Goal: Contribute content: Add original content to the website for others to see

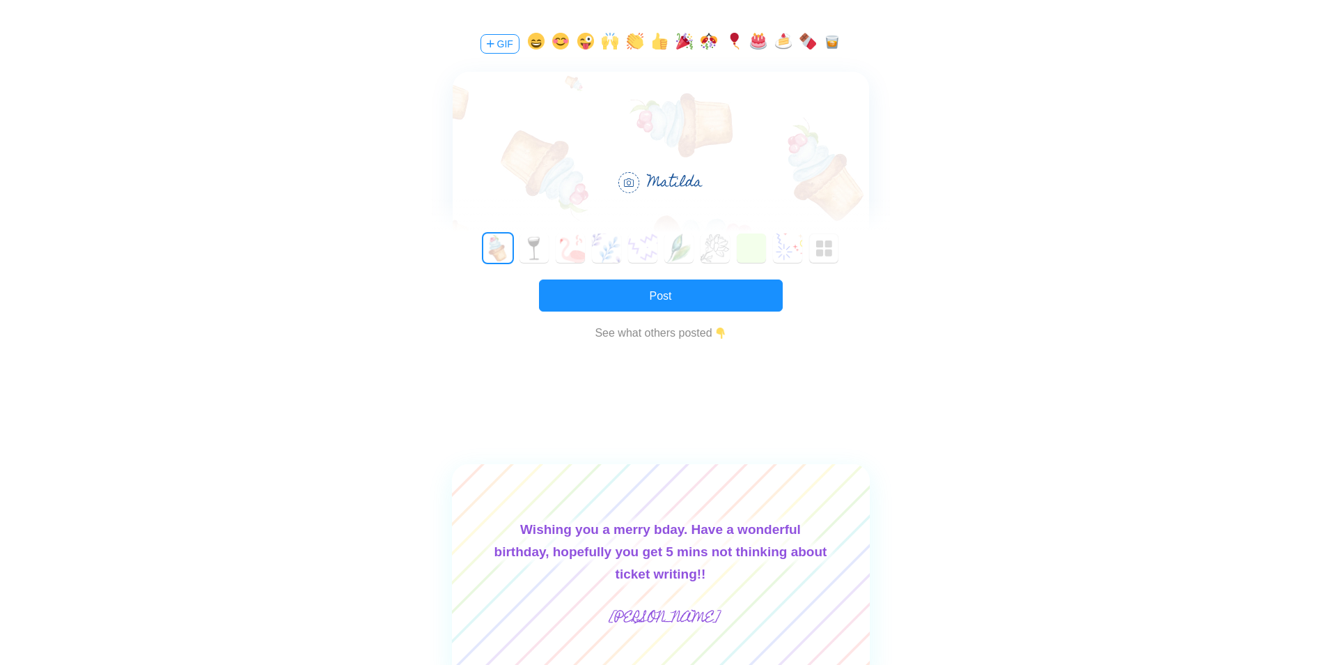
scroll to position [304, 0]
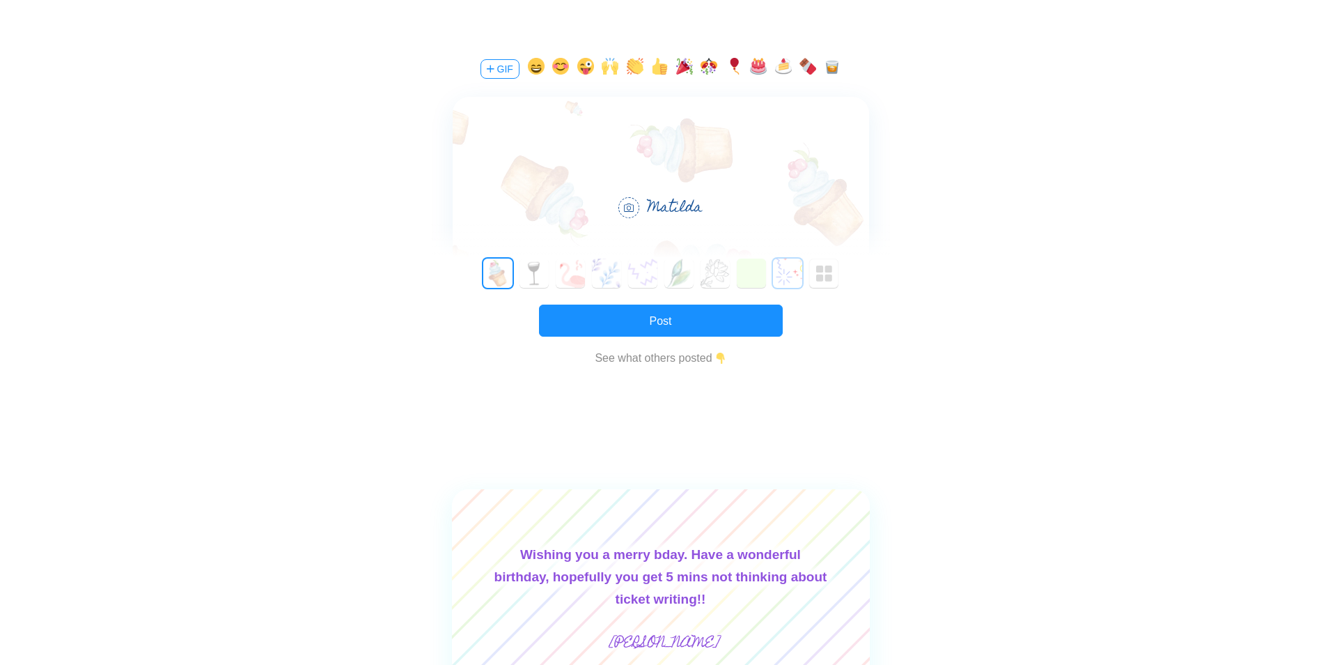
click at [782, 274] on button "8" at bounding box center [787, 272] width 29 height 29
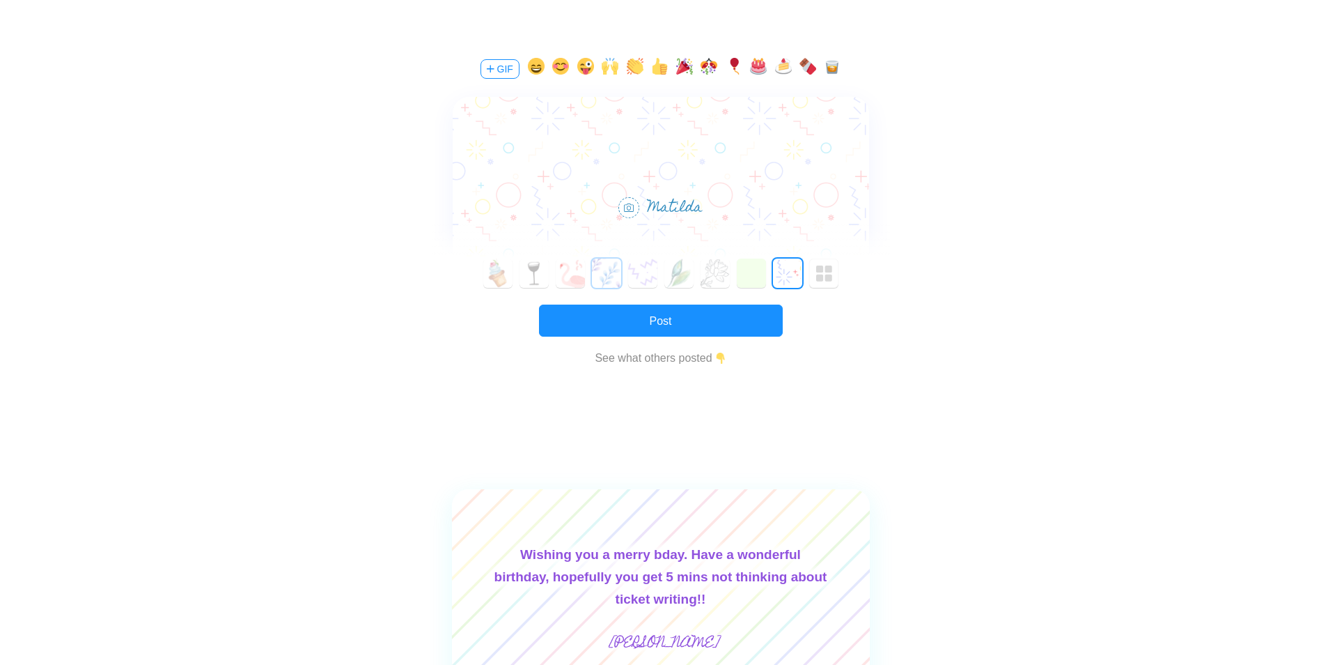
click at [613, 270] on button "3" at bounding box center [606, 272] width 29 height 29
click at [685, 270] on button "5" at bounding box center [679, 272] width 29 height 29
click at [712, 279] on button "6" at bounding box center [715, 272] width 29 height 29
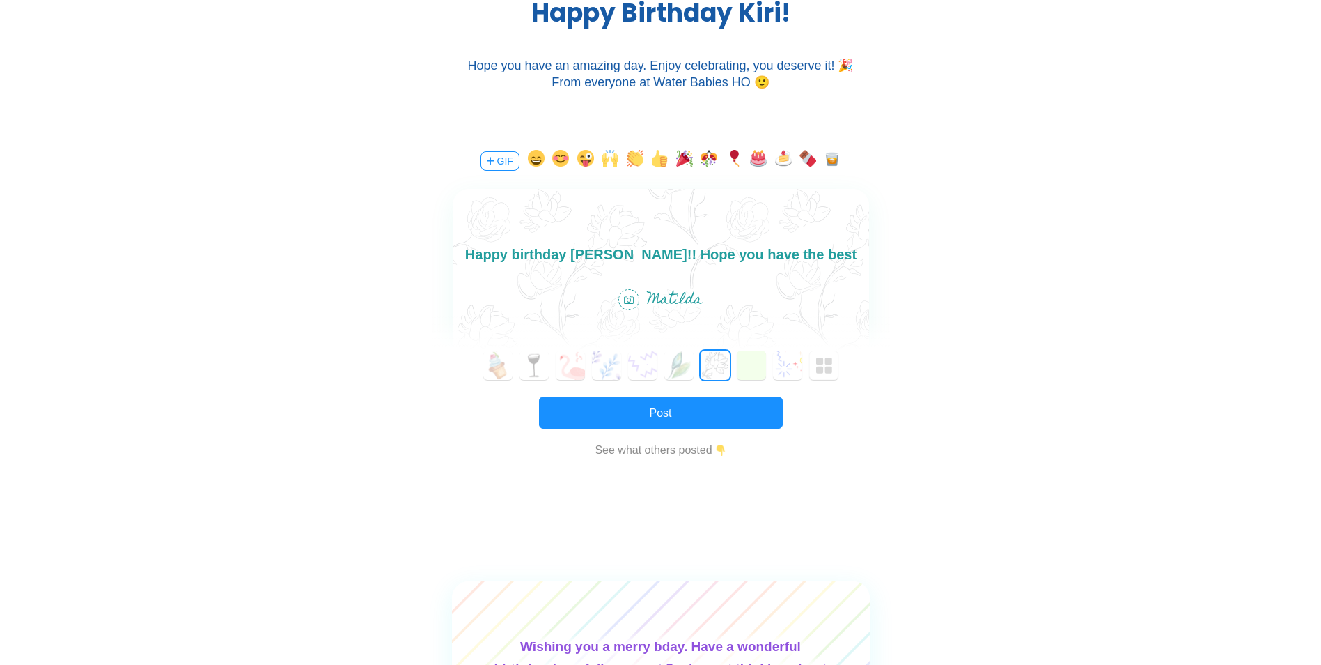
scroll to position [209, 0]
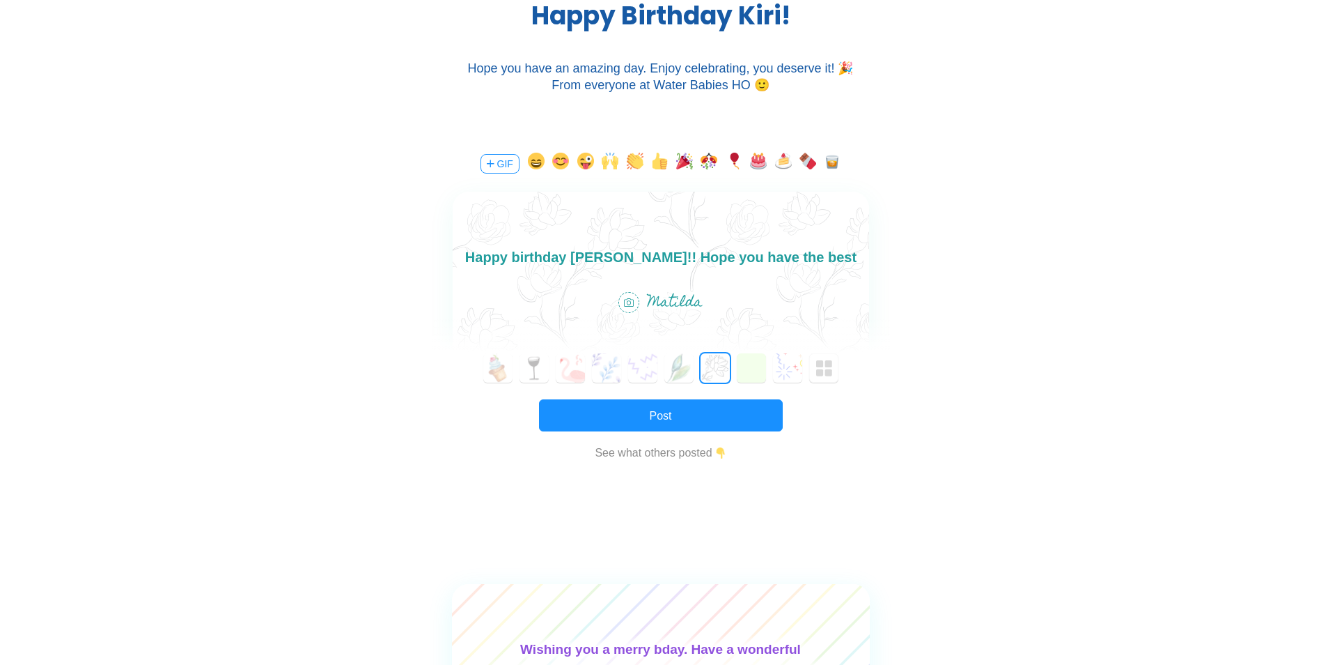
click at [815, 258] on body "Happy birthday [PERSON_NAME]!! Hope you have the best day!!x" at bounding box center [660, 268] width 417 height 45
click at [835, 377] on button "button" at bounding box center [823, 367] width 29 height 29
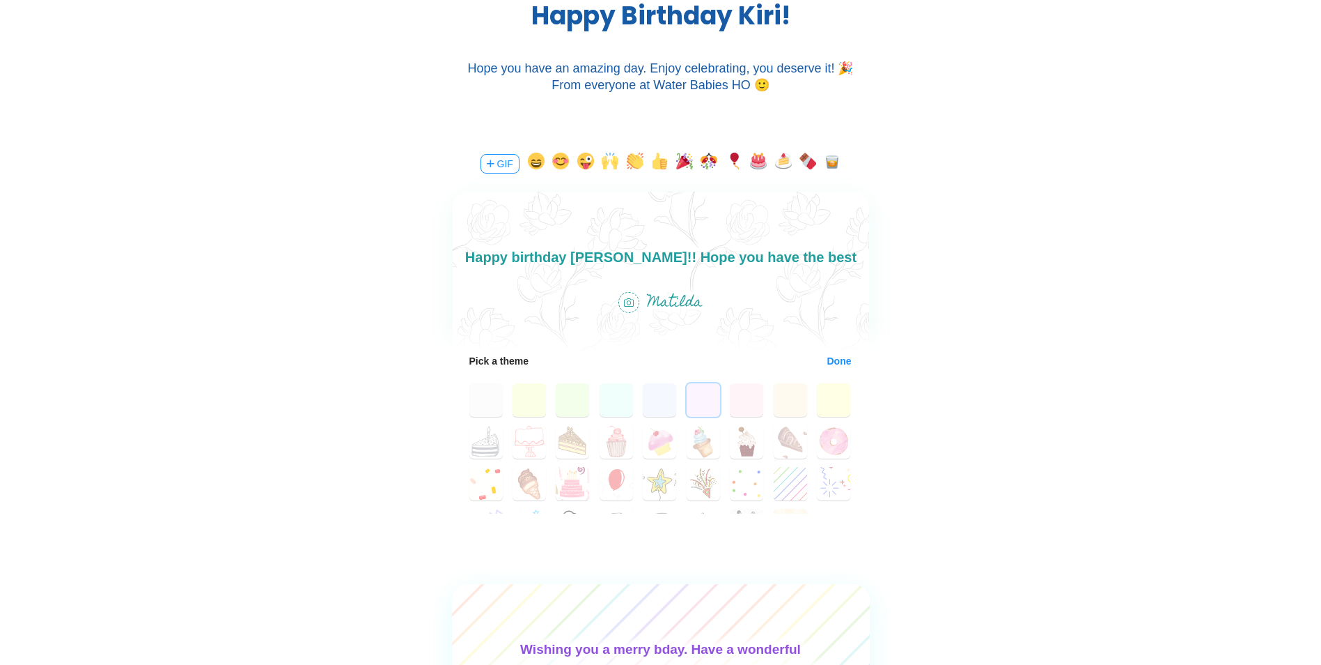
click at [698, 406] on button "5" at bounding box center [703, 399] width 33 height 33
click at [664, 400] on button "4" at bounding box center [659, 399] width 33 height 33
click at [688, 401] on button "5" at bounding box center [703, 399] width 33 height 33
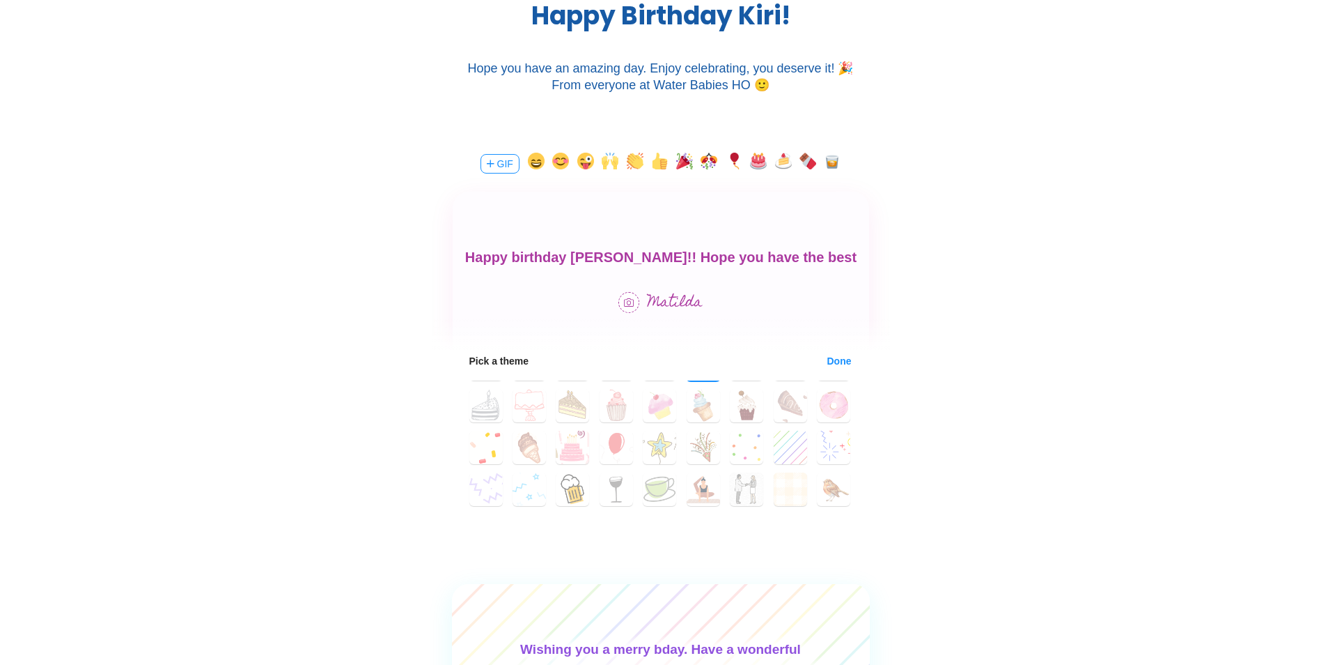
scroll to position [70, 0]
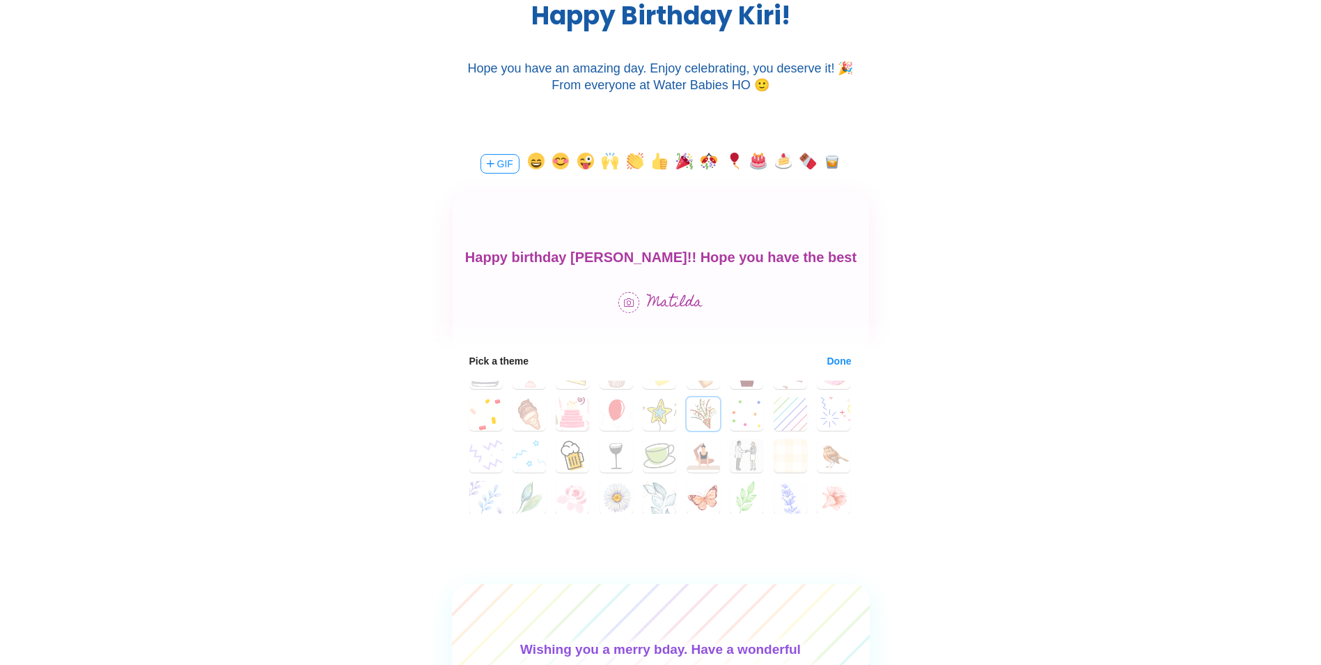
click at [704, 414] on button "23" at bounding box center [703, 413] width 33 height 33
click at [746, 414] on button "24" at bounding box center [746, 413] width 33 height 33
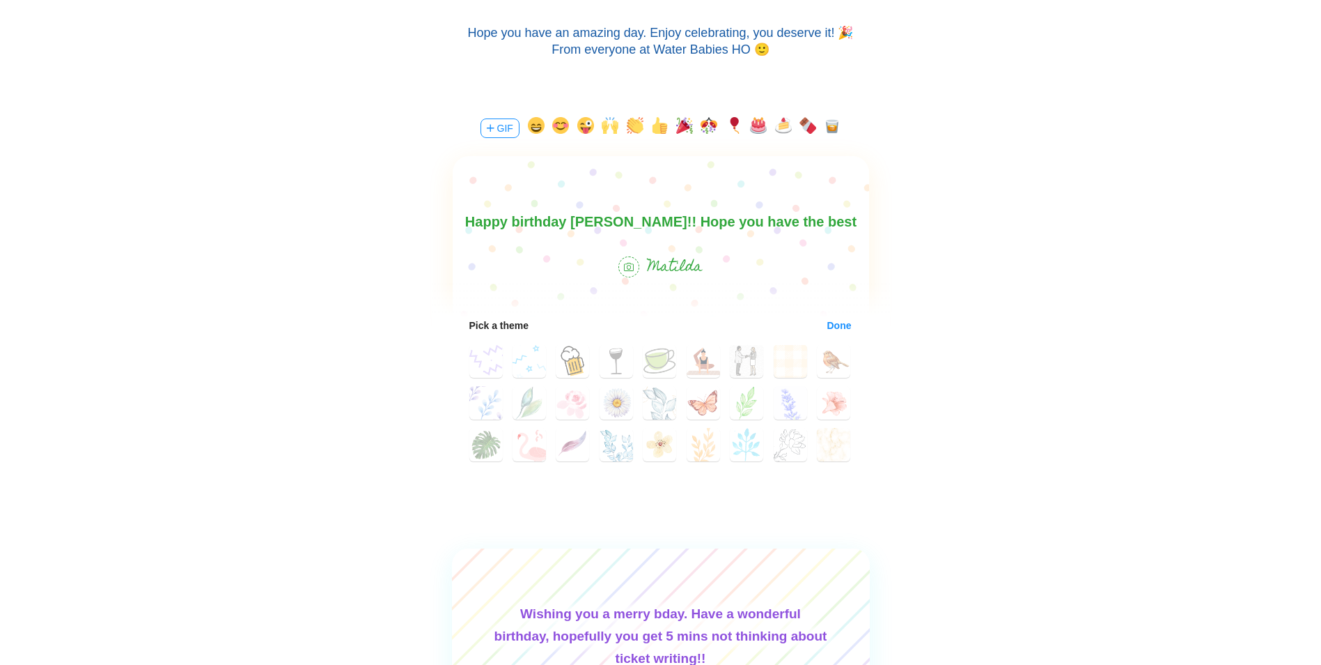
scroll to position [279, 0]
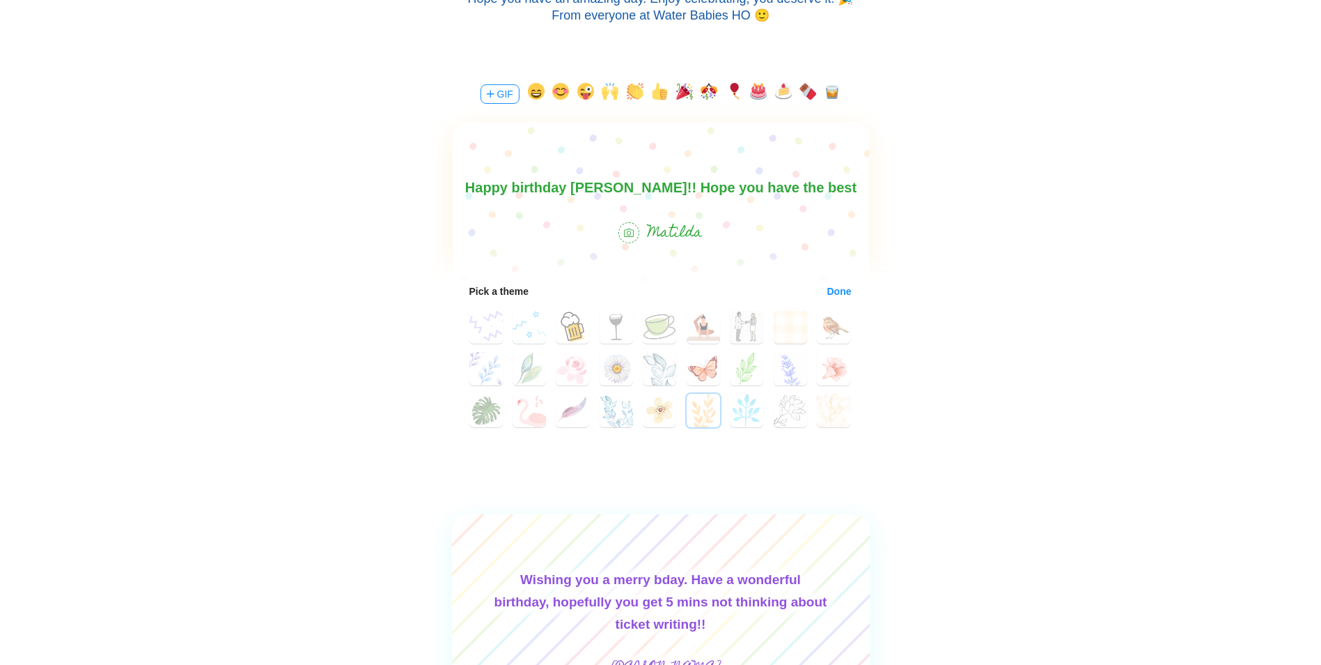
click at [697, 418] on button "50" at bounding box center [703, 410] width 33 height 33
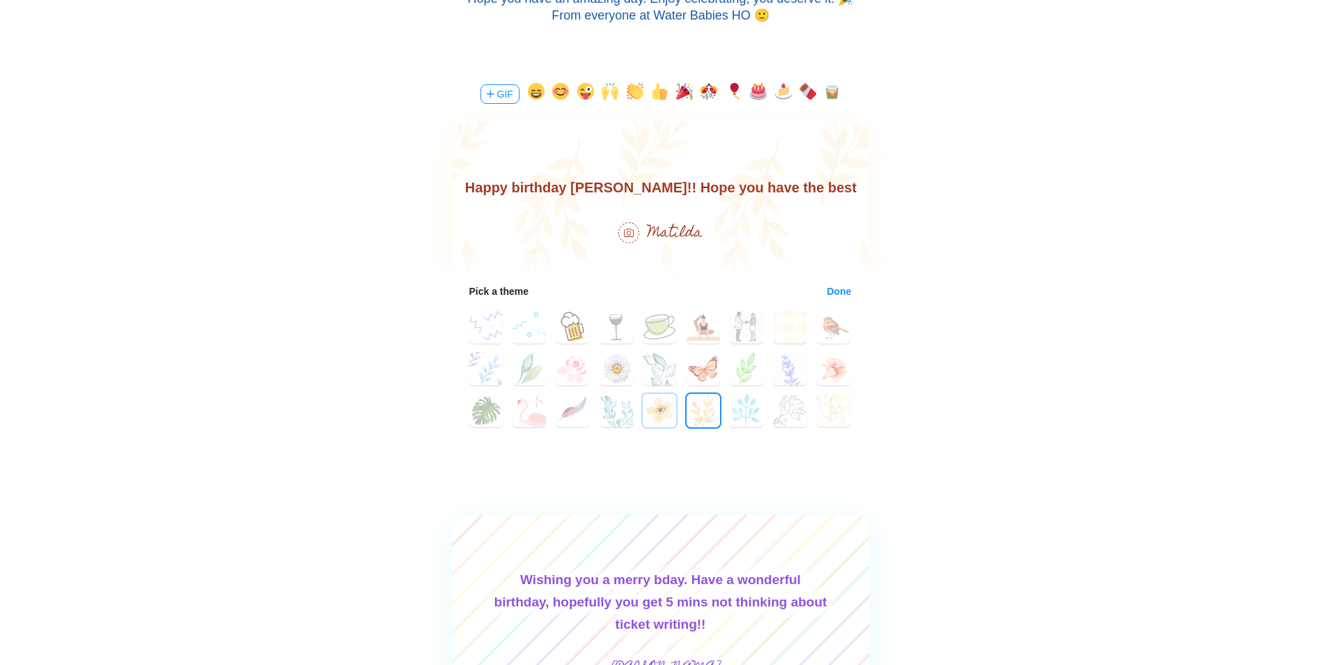
click at [647, 406] on button "49" at bounding box center [659, 410] width 33 height 33
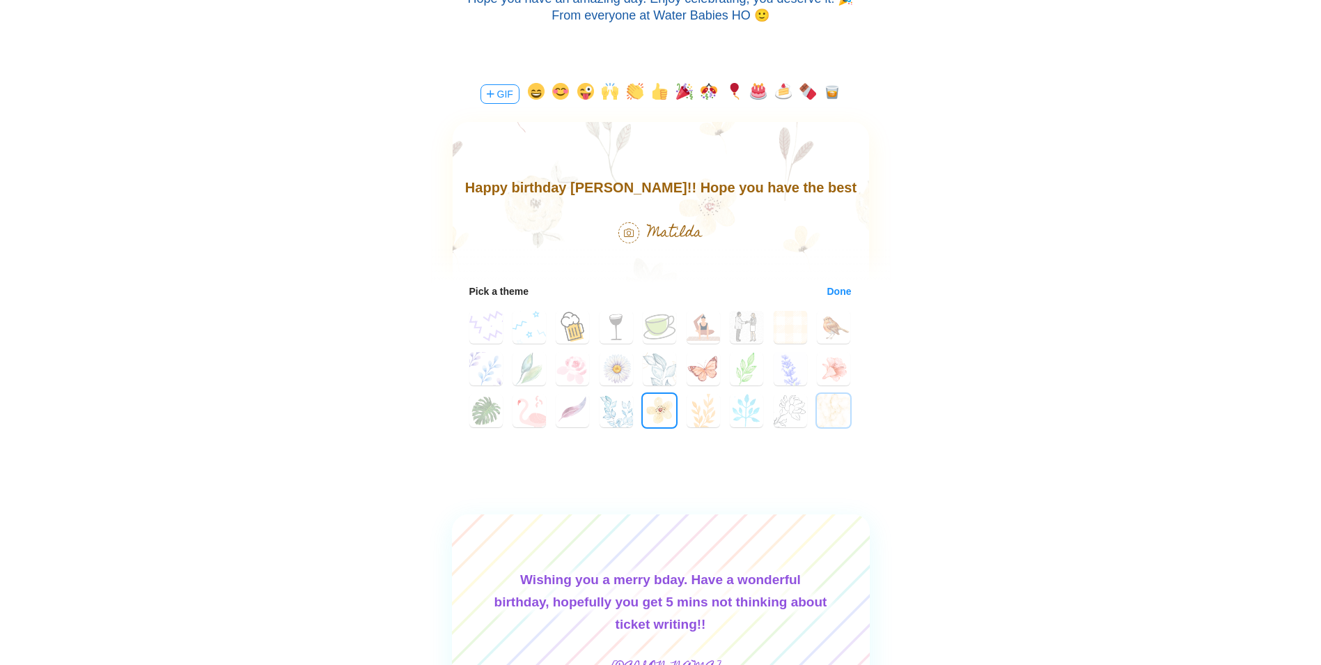
click at [817, 410] on button "53" at bounding box center [833, 410] width 33 height 33
click at [787, 417] on button "52" at bounding box center [790, 410] width 33 height 33
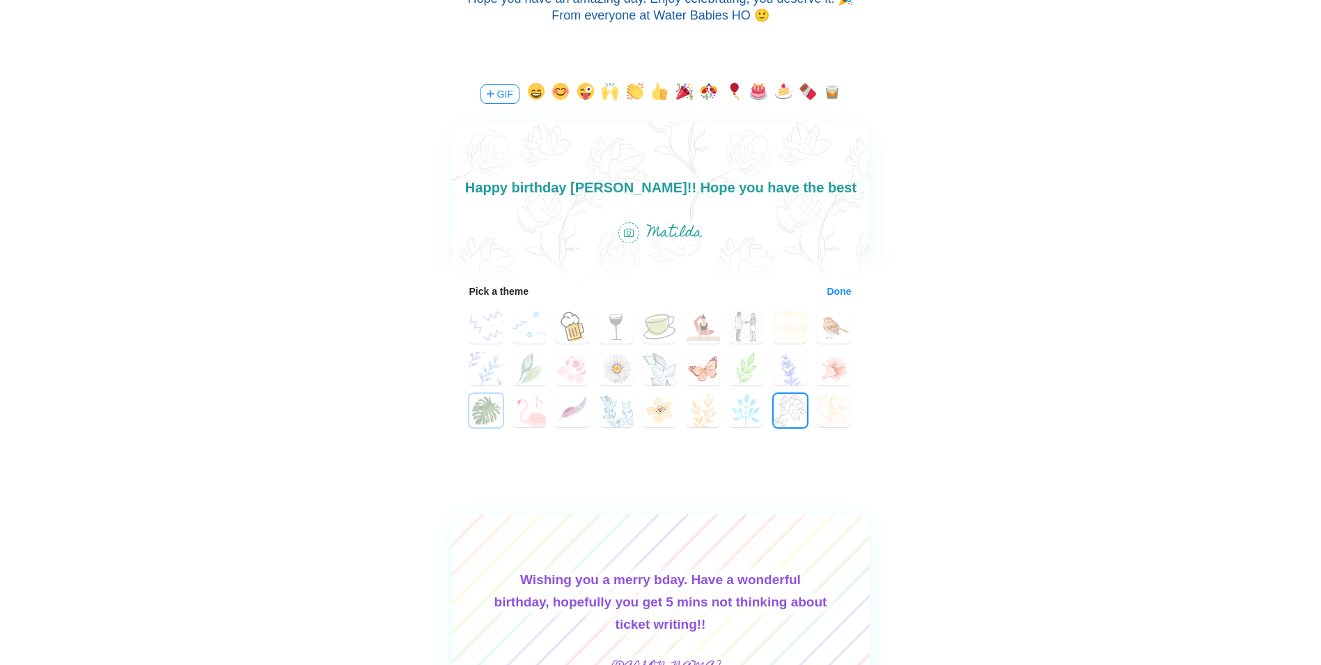
click at [497, 411] on button "45" at bounding box center [486, 410] width 33 height 33
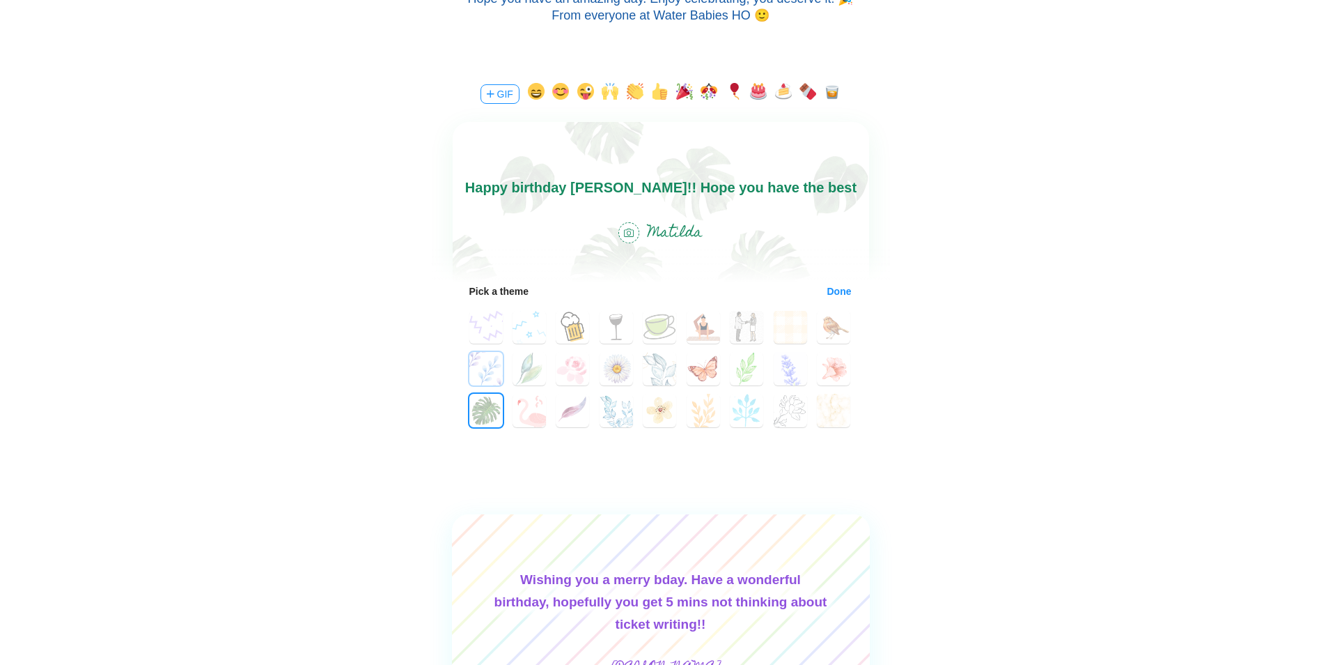
click at [490, 361] on button "36" at bounding box center [486, 368] width 33 height 33
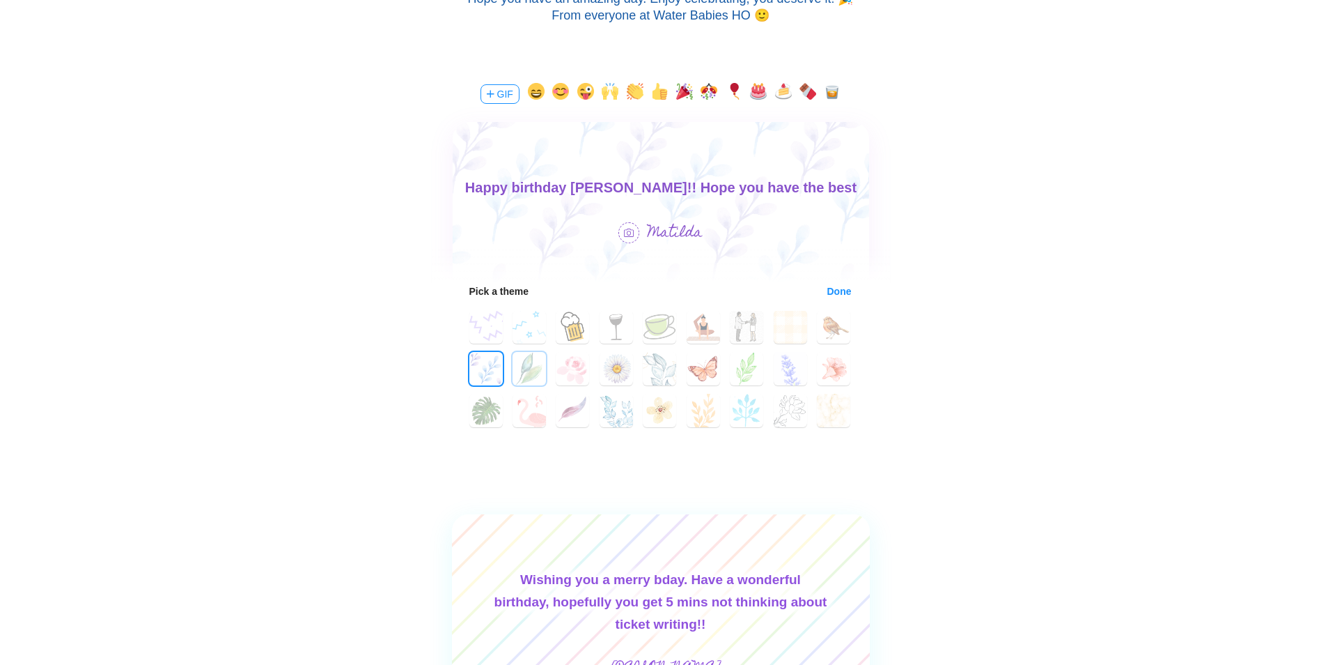
click at [532, 367] on button "37" at bounding box center [529, 368] width 33 height 33
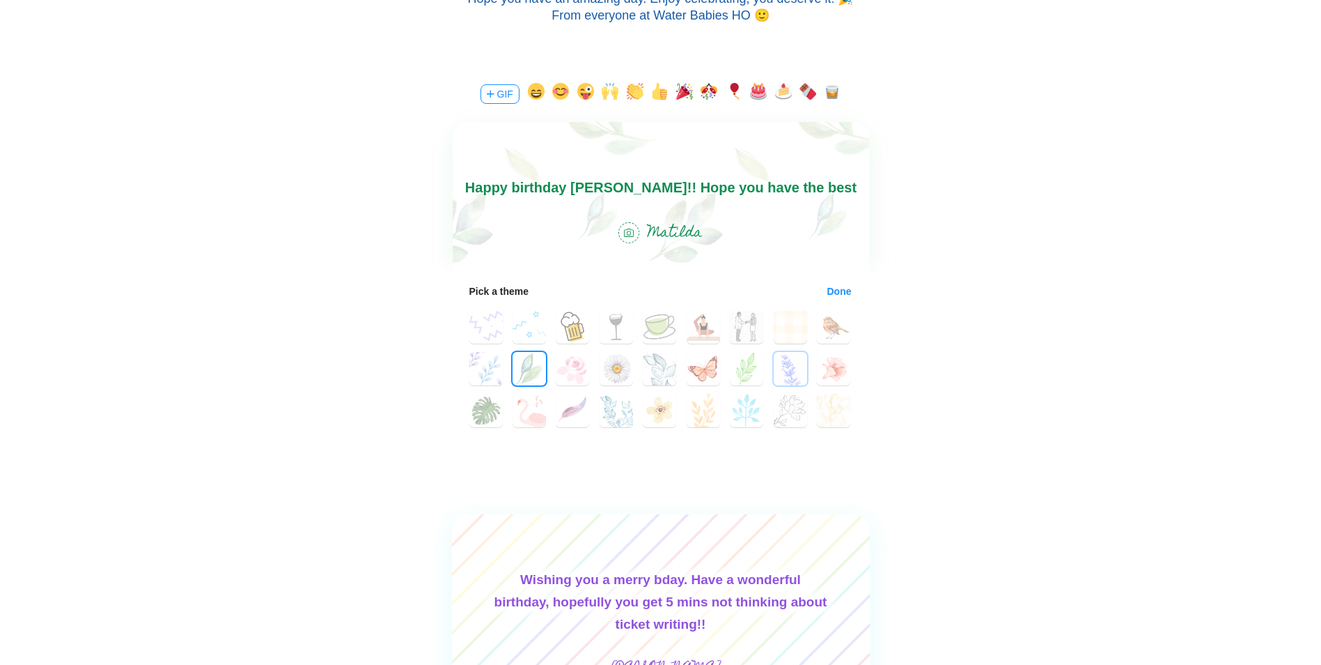
click at [791, 374] on button "43" at bounding box center [790, 368] width 33 height 33
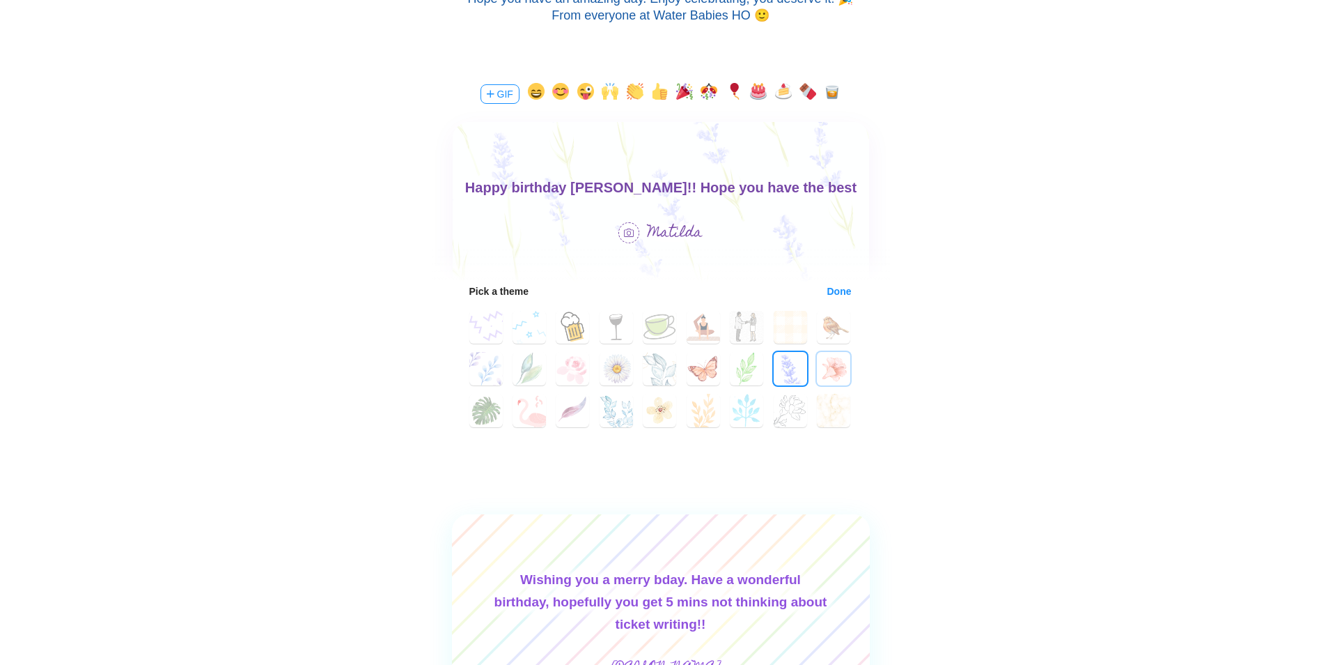
click at [823, 380] on button "44" at bounding box center [833, 368] width 33 height 33
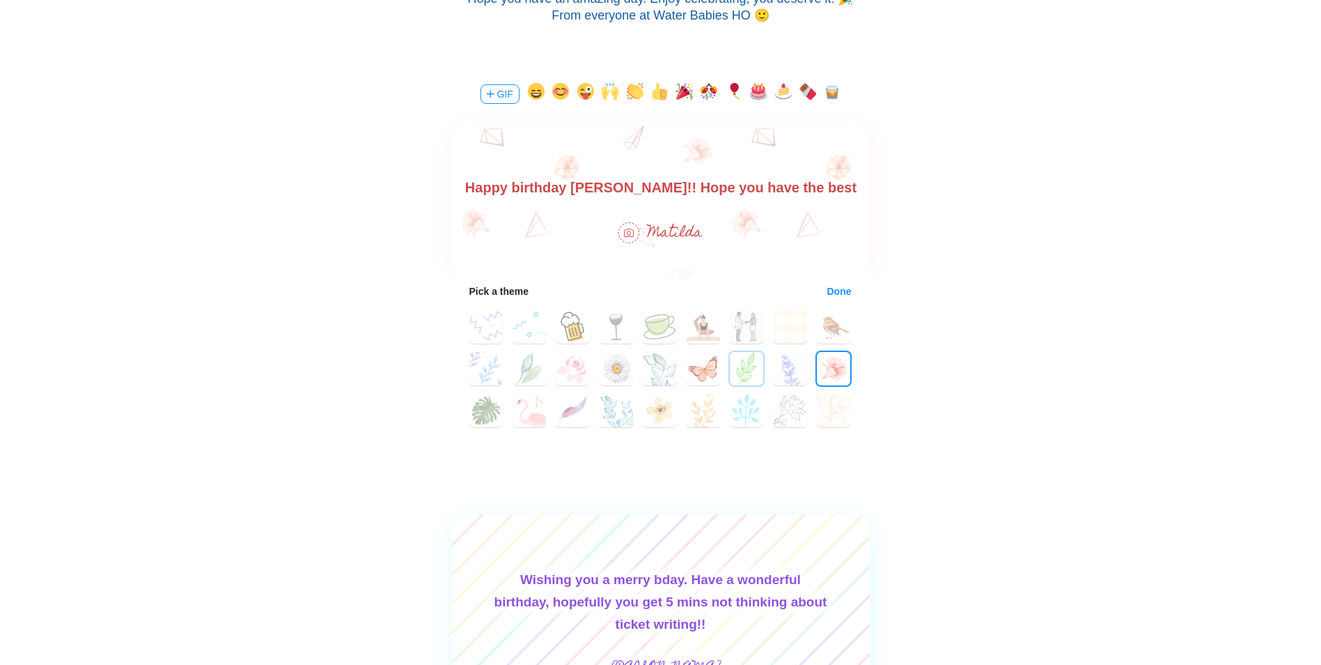
click at [739, 368] on button "42" at bounding box center [746, 368] width 33 height 33
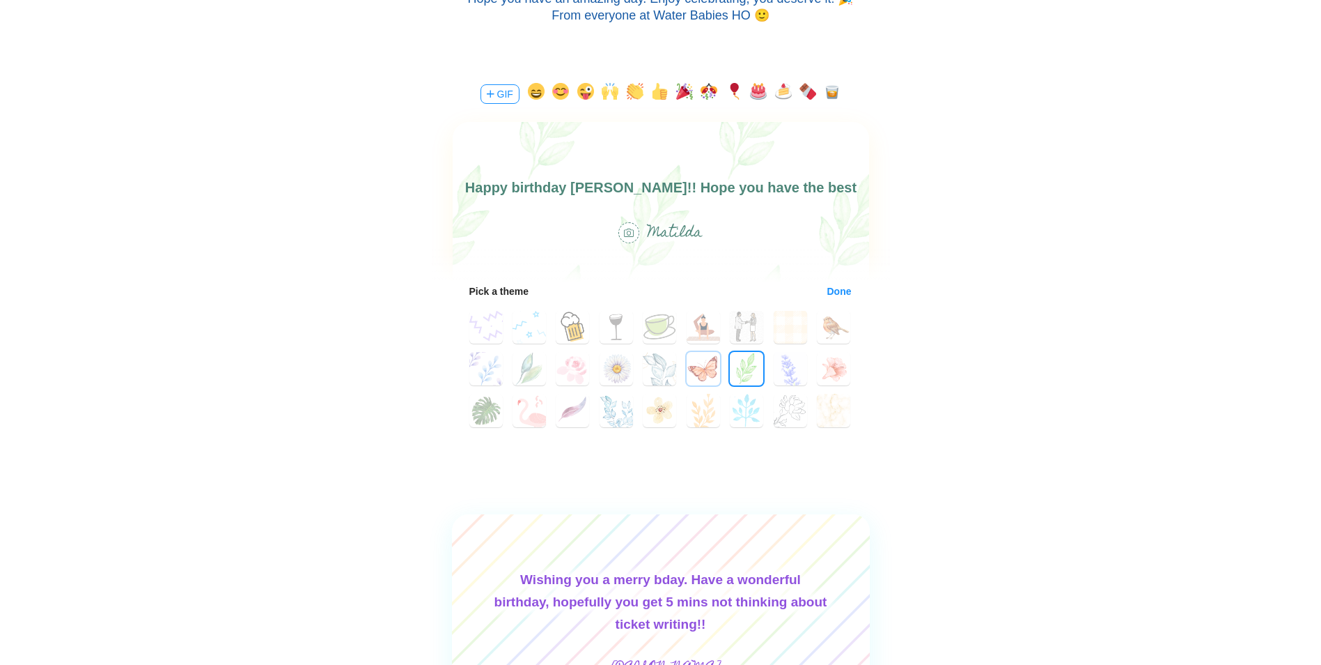
click at [697, 371] on button "41" at bounding box center [703, 368] width 33 height 33
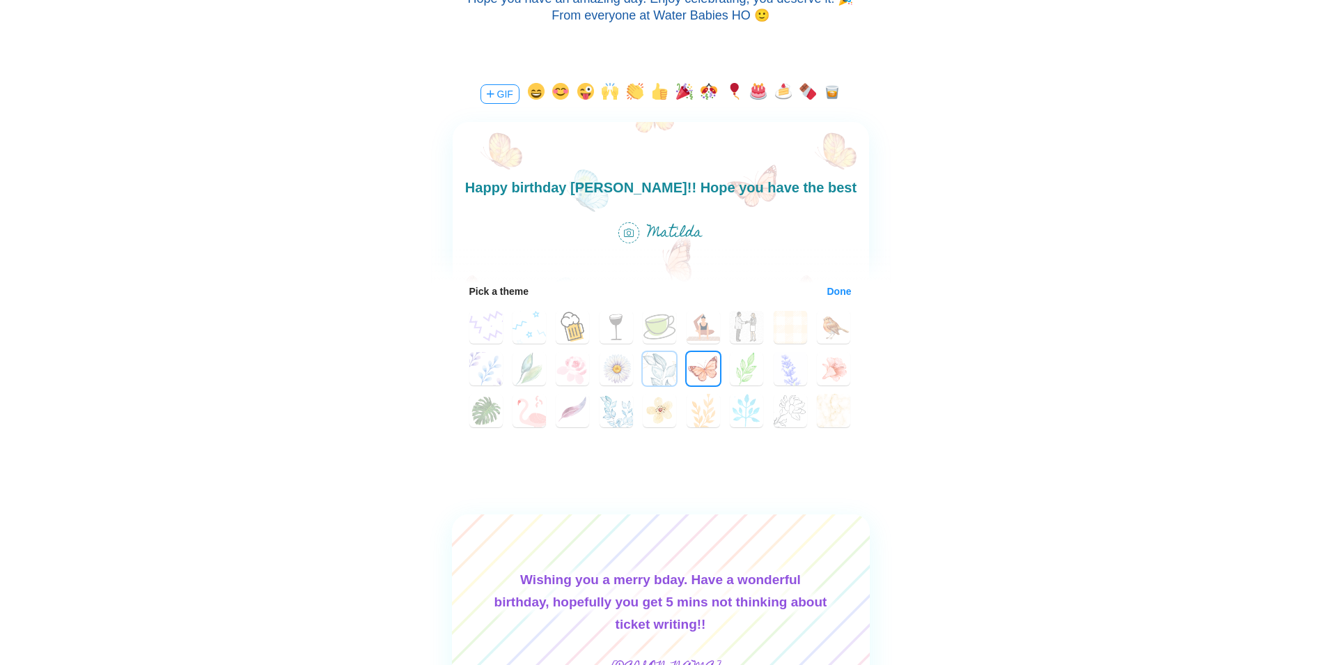
click at [646, 370] on button "40" at bounding box center [659, 368] width 33 height 33
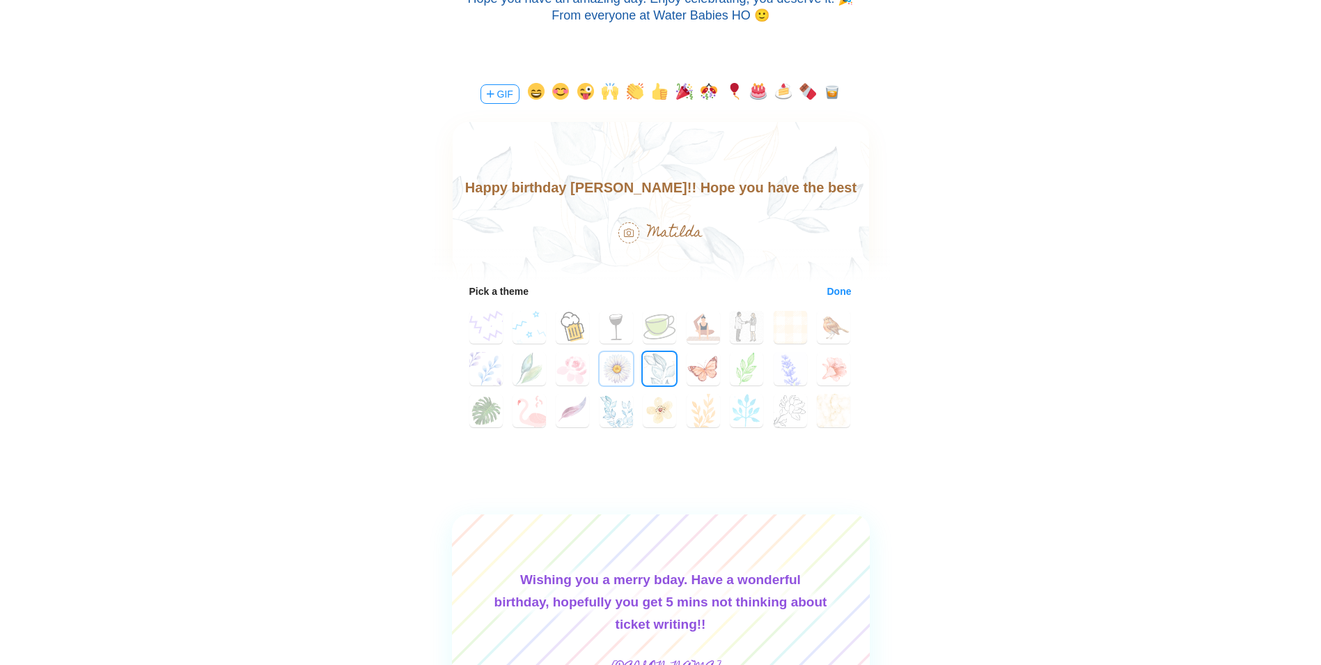
click at [617, 371] on button "39" at bounding box center [616, 368] width 33 height 33
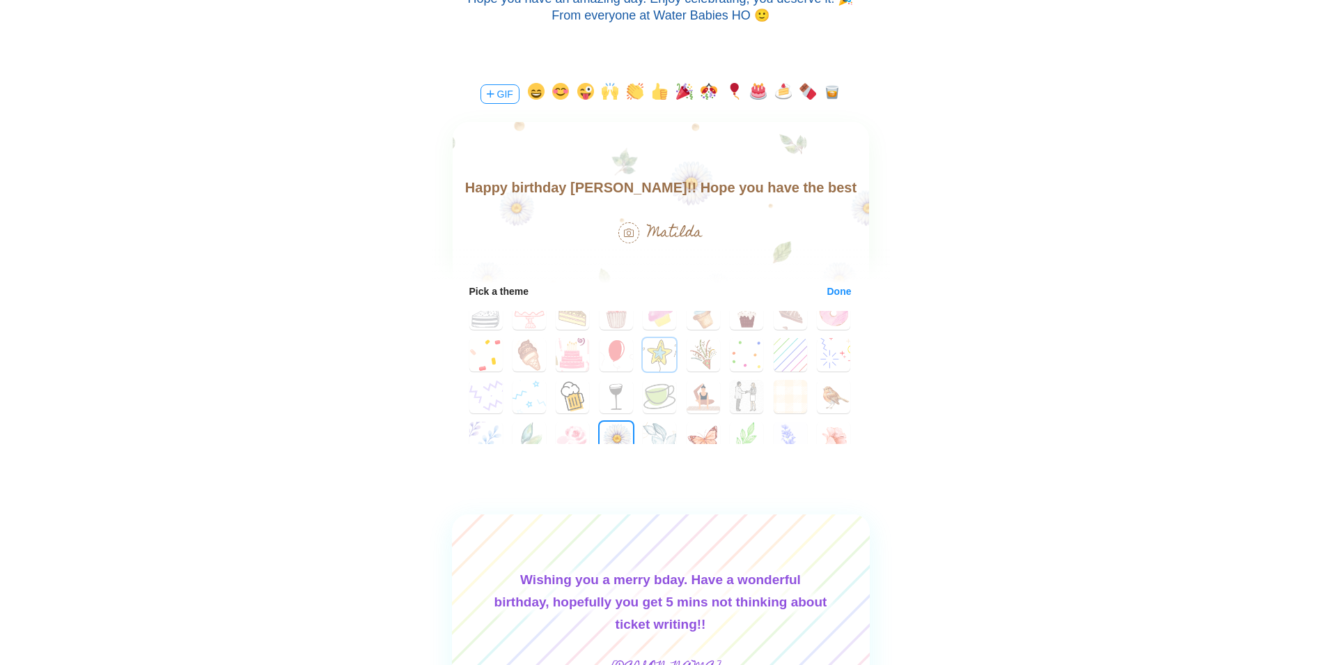
click at [661, 362] on button "22" at bounding box center [659, 354] width 33 height 33
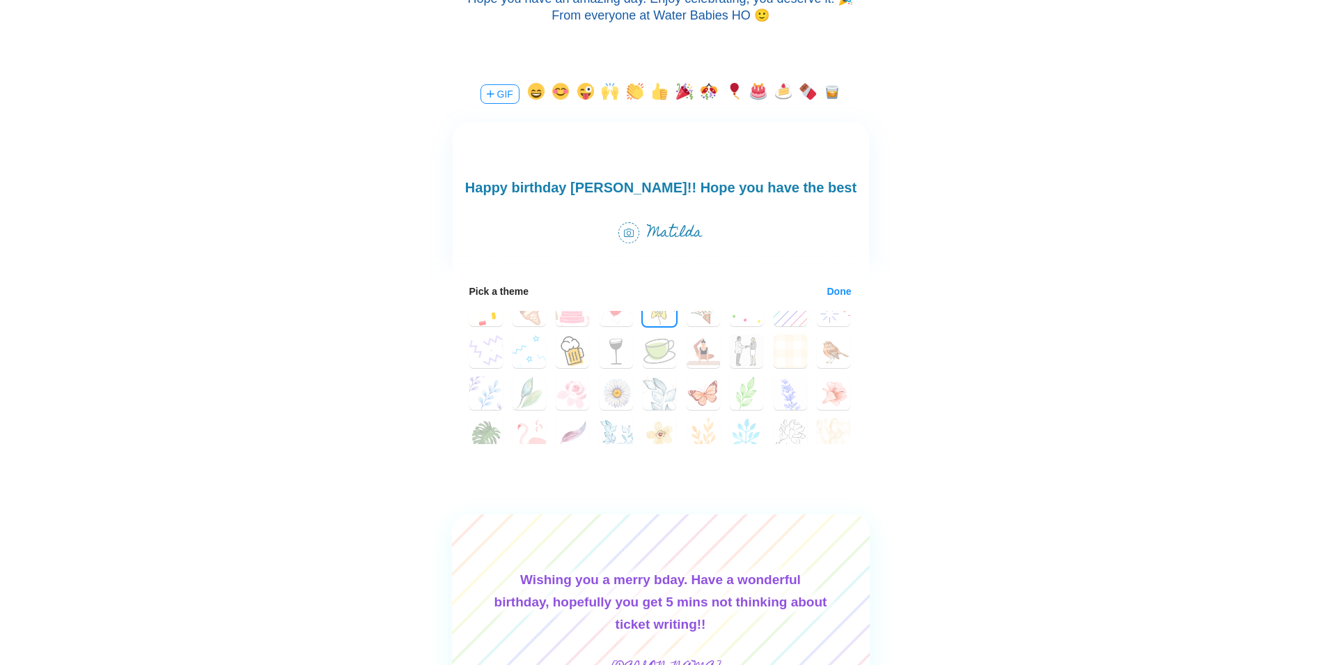
scroll to position [129, 0]
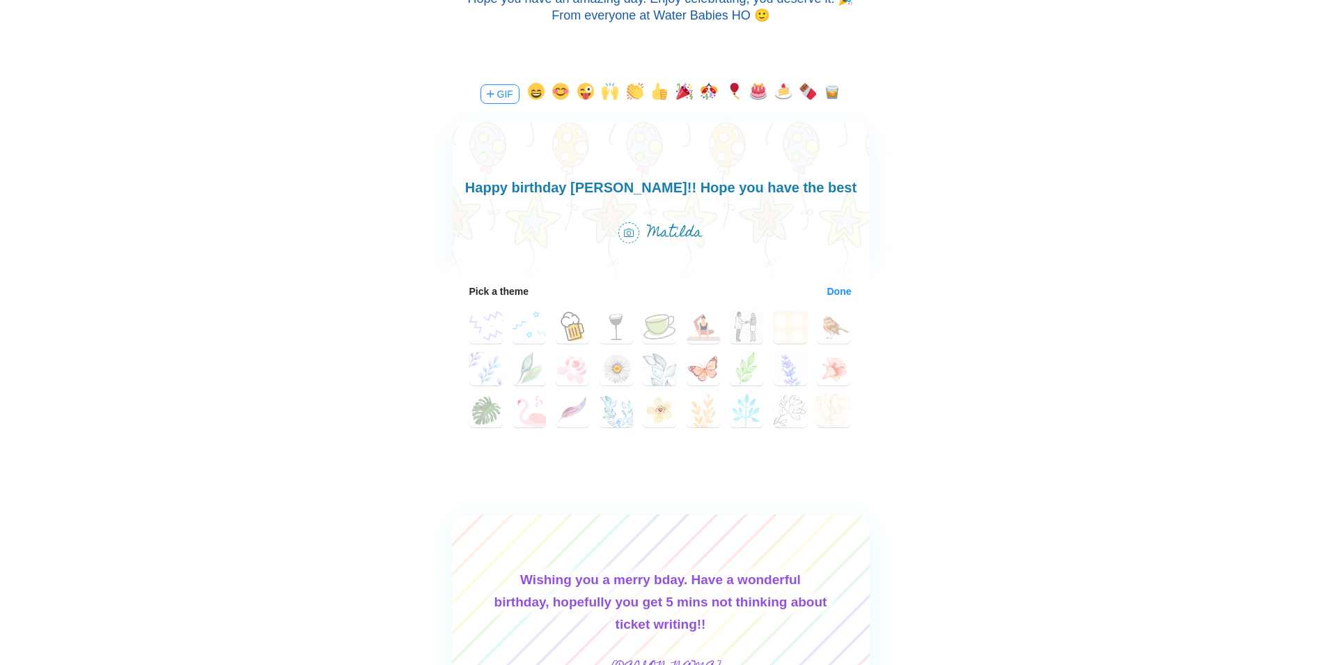
click at [761, 407] on div "0 1 2 3 4 5 6 7 8 9 10 11 12 13 14 15 16 17 18 19 20 21 22 23 24 25 26 27 28 29…" at bounding box center [661, 306] width 417 height 242
click at [756, 410] on button "51" at bounding box center [746, 410] width 33 height 33
click at [774, 412] on button "52" at bounding box center [790, 410] width 33 height 33
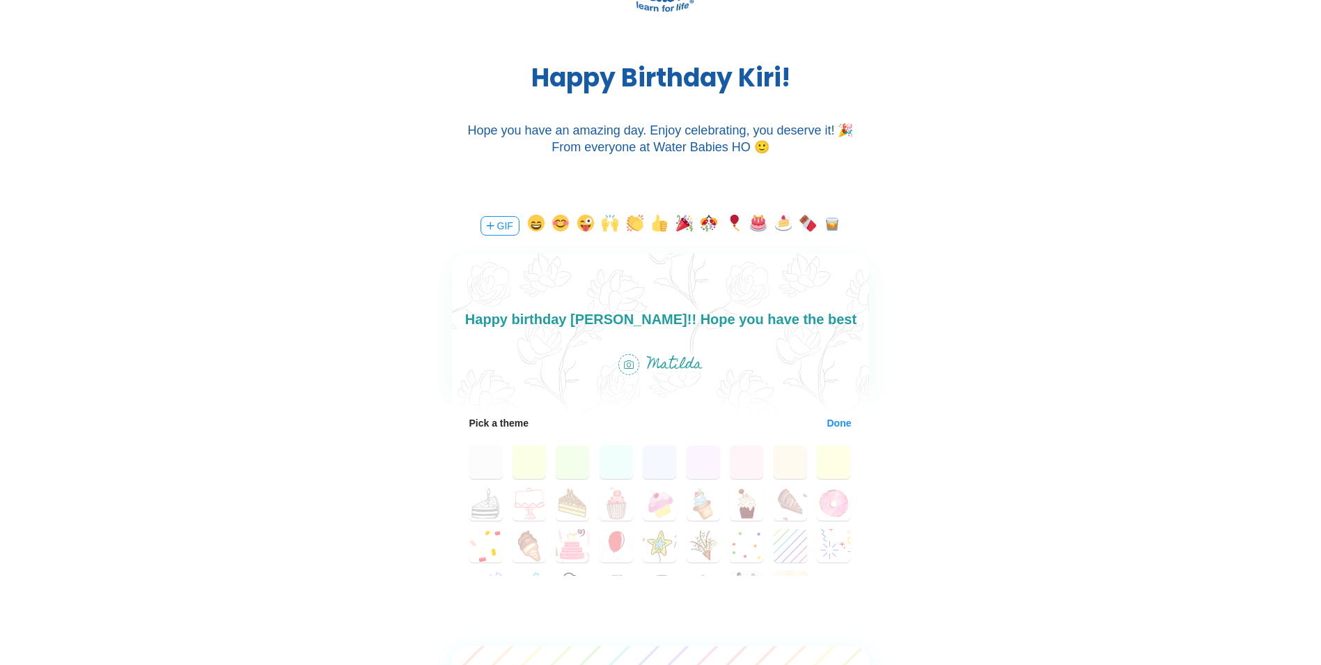
scroll to position [139, 0]
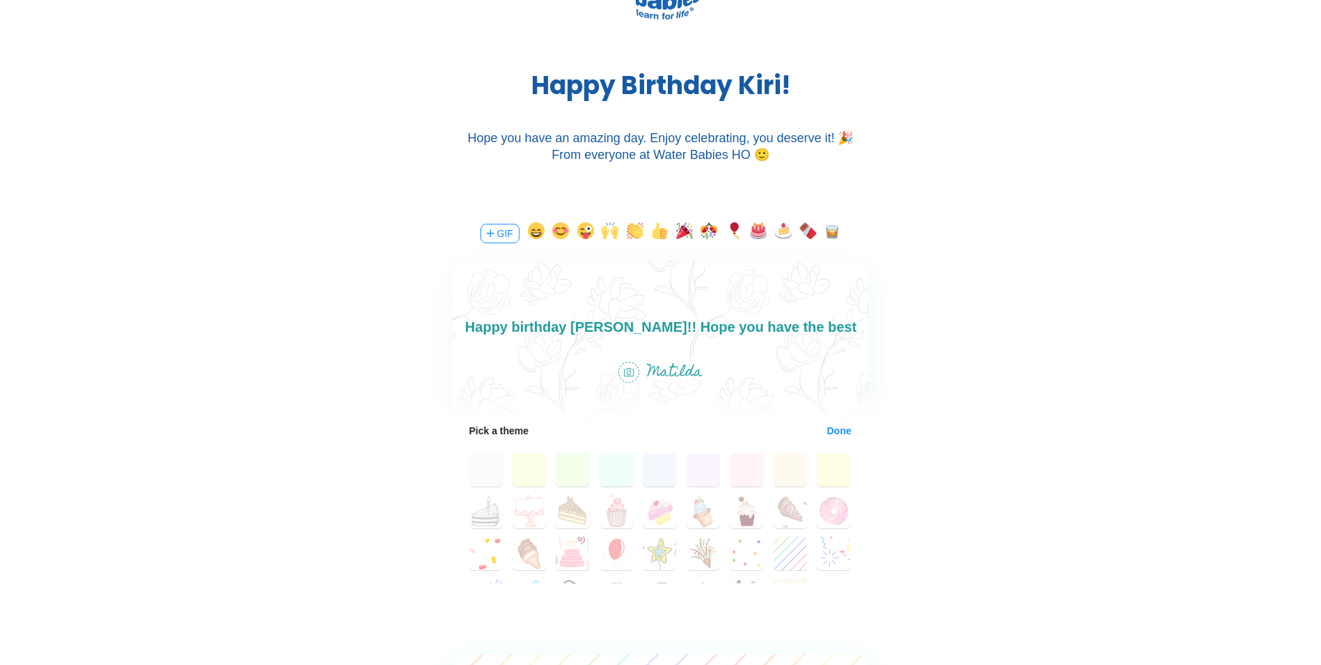
click at [819, 328] on body "Happy birthday [PERSON_NAME]!! Hope you have the best day!x" at bounding box center [660, 338] width 417 height 45
click at [815, 329] on body "Happy birthday [PERSON_NAME]!! Hope you have the best day!x" at bounding box center [660, 338] width 417 height 45
click at [836, 331] on body "Happy birthday [PERSON_NAME]!! Hope you have the best day! x" at bounding box center [660, 338] width 417 height 45
click at [820, 332] on body "Happy birthday [PERSON_NAME]!! Hope you have the best day! x" at bounding box center [660, 338] width 417 height 45
click at [682, 231] on button "button" at bounding box center [684, 233] width 17 height 22
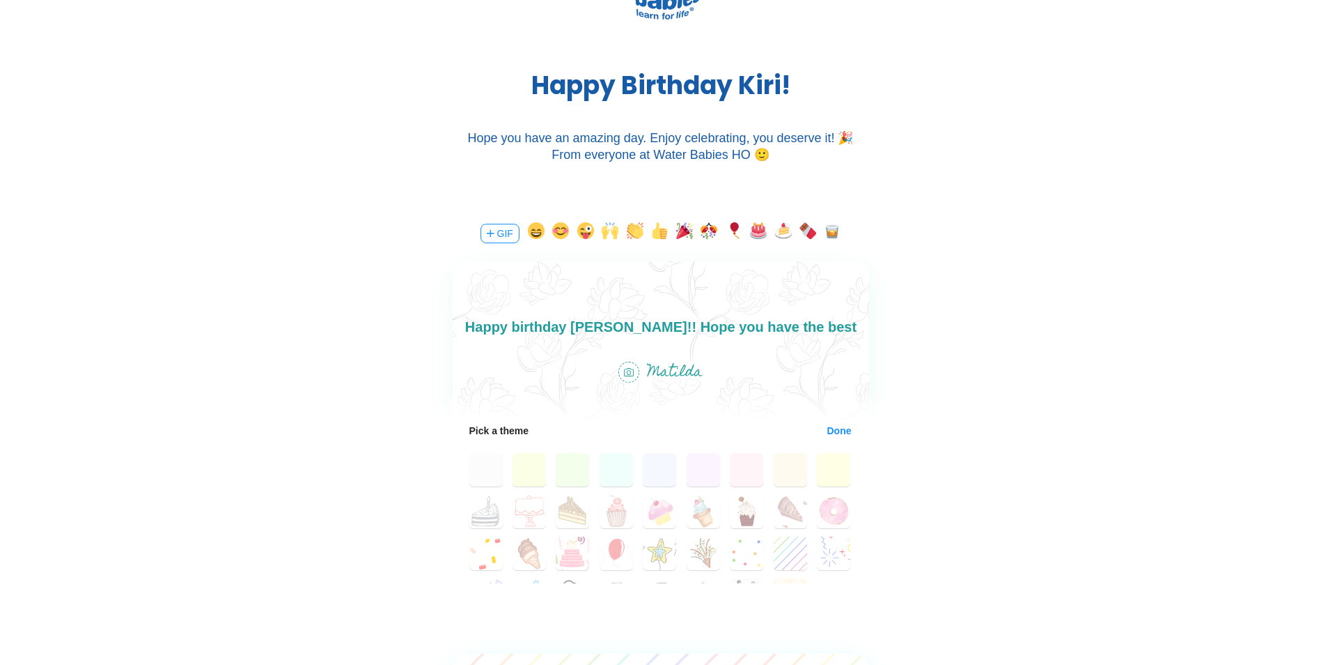
click at [827, 430] on button "Done" at bounding box center [840, 430] width 26 height 11
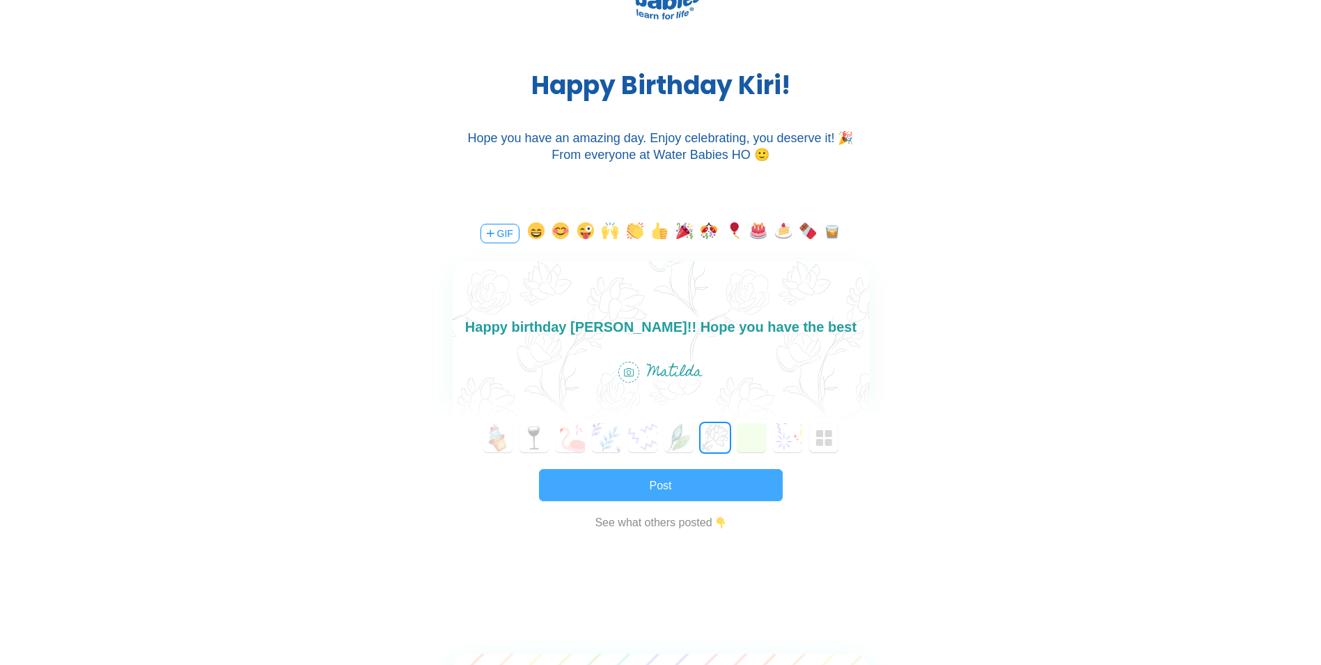
click at [743, 476] on button "Post" at bounding box center [661, 485] width 244 height 32
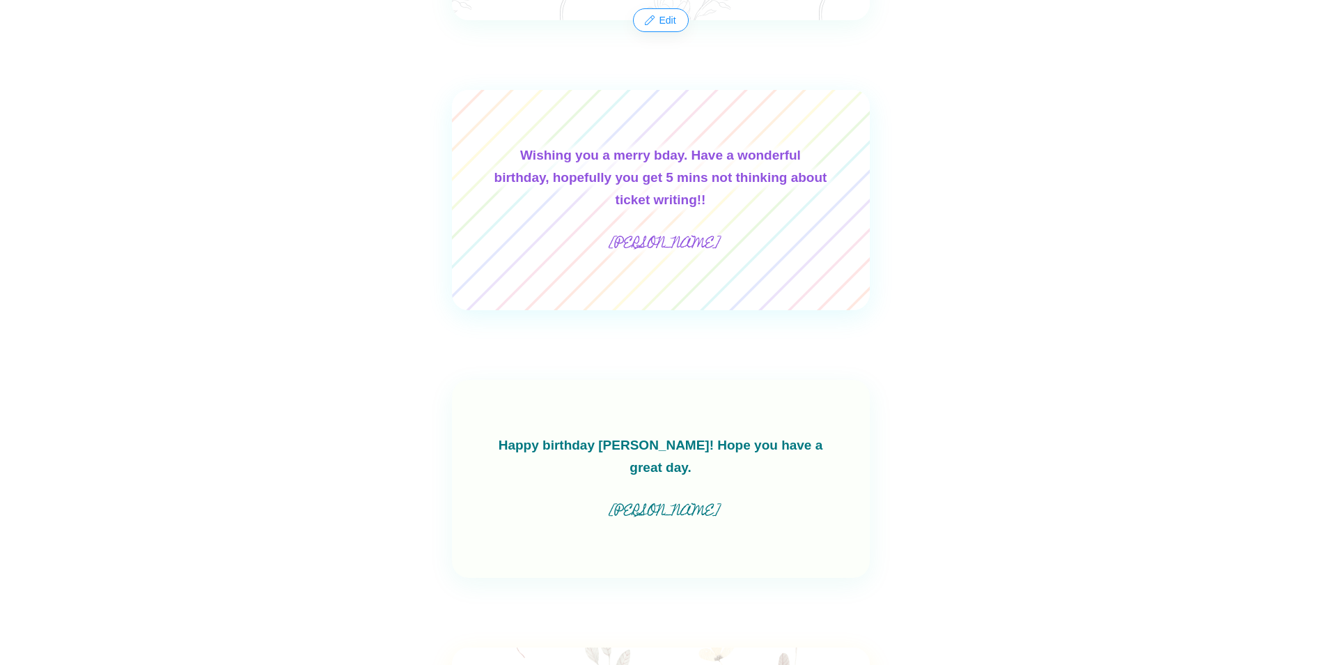
scroll to position [121, 0]
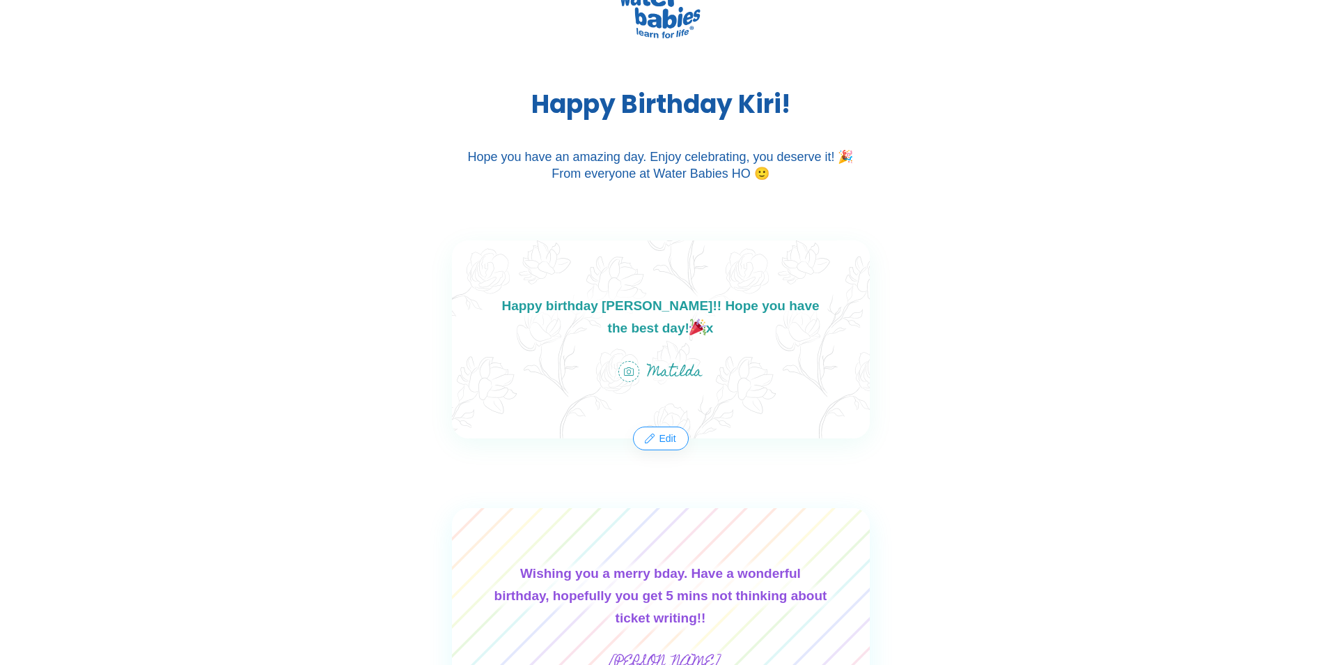
click at [667, 450] on span "Edit" at bounding box center [661, 438] width 56 height 24
click at [670, 446] on button "Edit" at bounding box center [660, 438] width 53 height 22
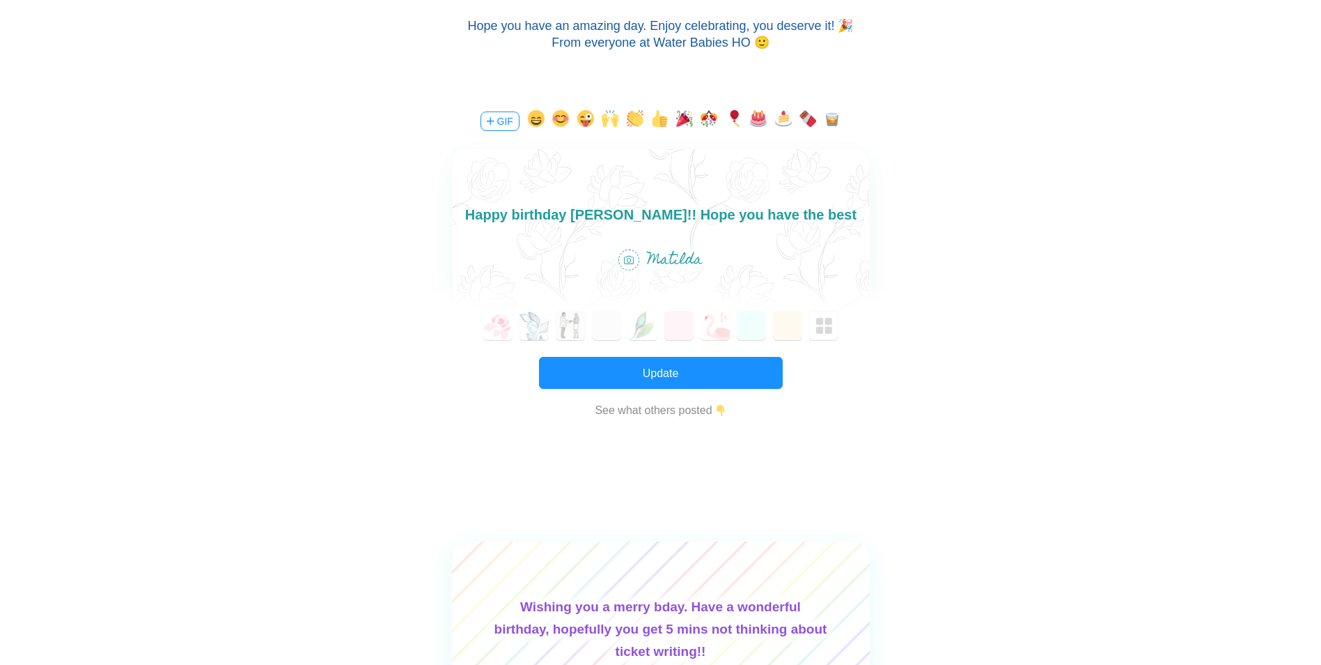
scroll to position [260, 0]
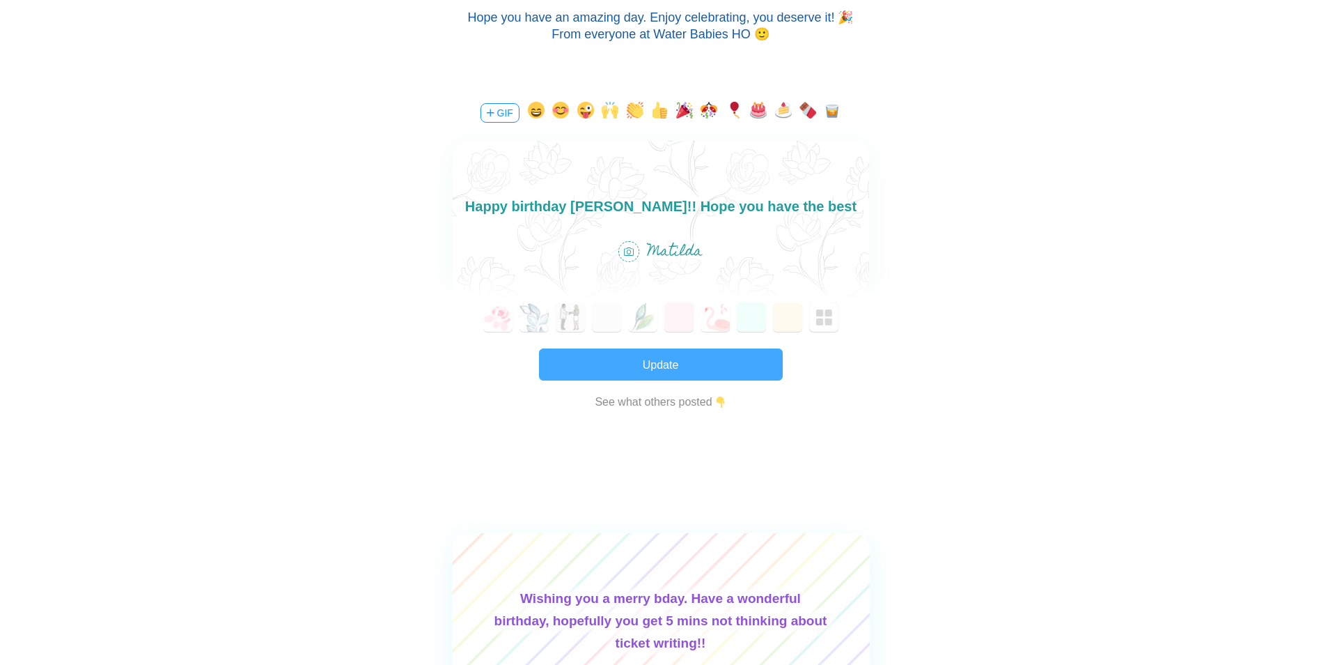
click at [774, 373] on button "Update" at bounding box center [661, 364] width 244 height 32
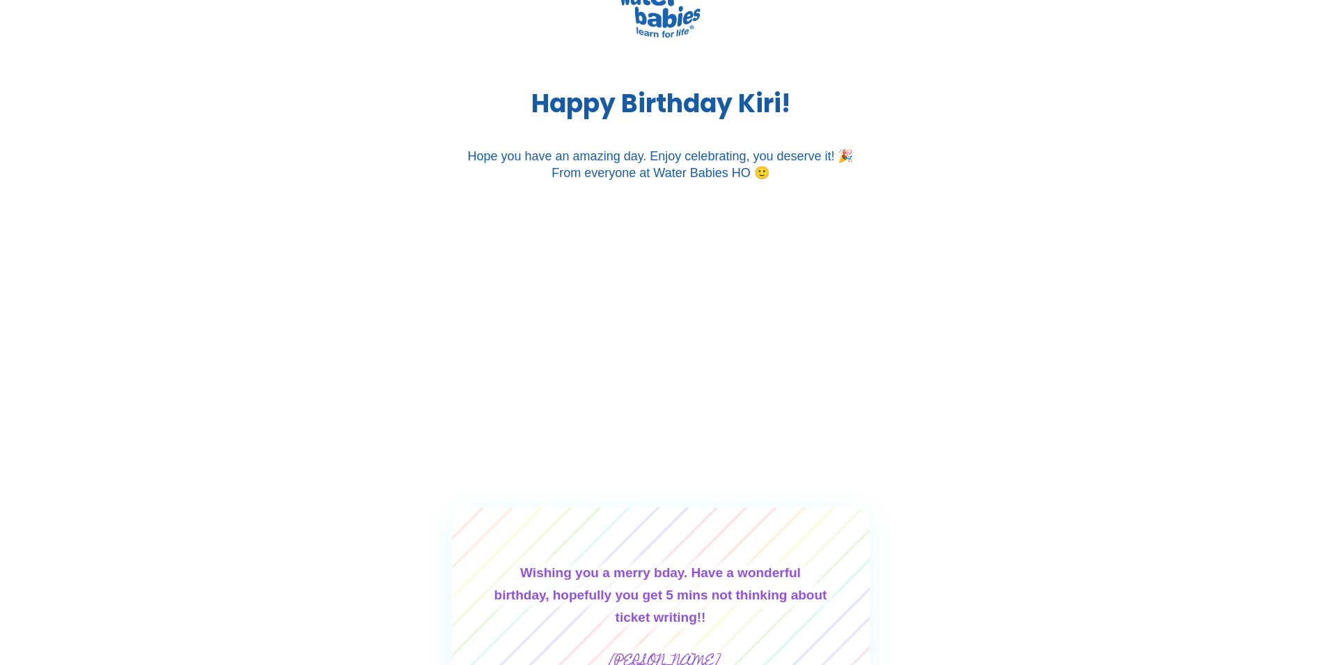
scroll to position [121, 0]
